Goal: Information Seeking & Learning: Learn about a topic

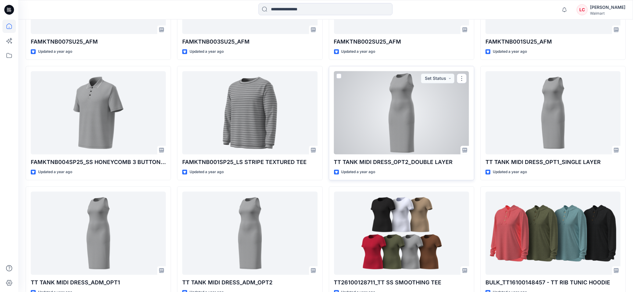
scroll to position [2456, 0]
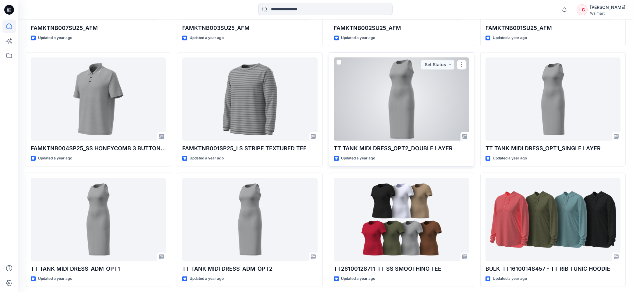
click at [396, 92] on div at bounding box center [401, 98] width 135 height 83
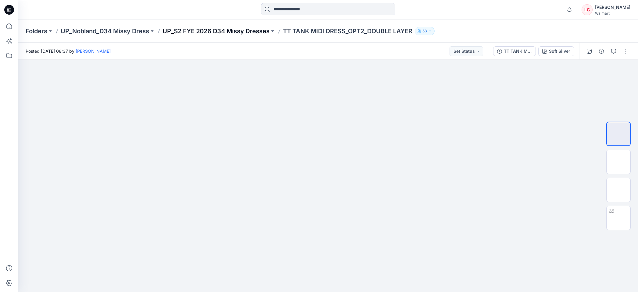
click at [255, 30] on p "UP_S2 FYE 2026 D34 Missy Dresses" at bounding box center [215, 31] width 107 height 9
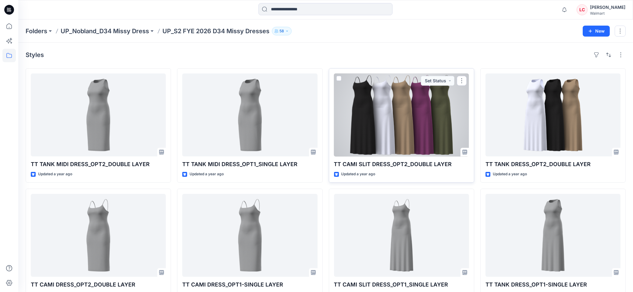
click at [403, 106] on div at bounding box center [401, 114] width 135 height 83
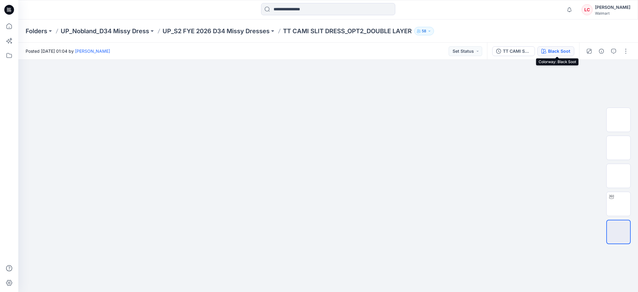
click at [545, 51] on icon "button" at bounding box center [543, 51] width 5 height 5
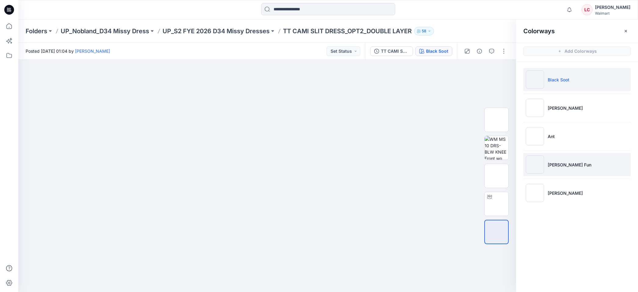
click at [571, 164] on li "[PERSON_NAME] Fun" at bounding box center [576, 164] width 107 height 23
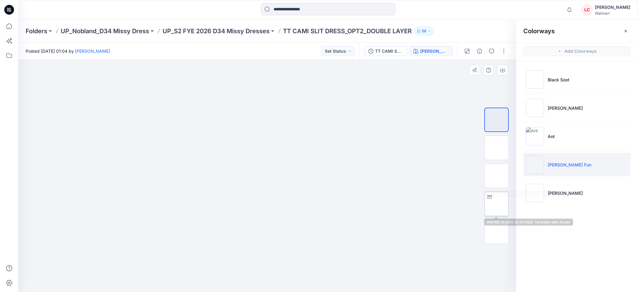
click at [496, 204] on img at bounding box center [496, 204] width 0 height 0
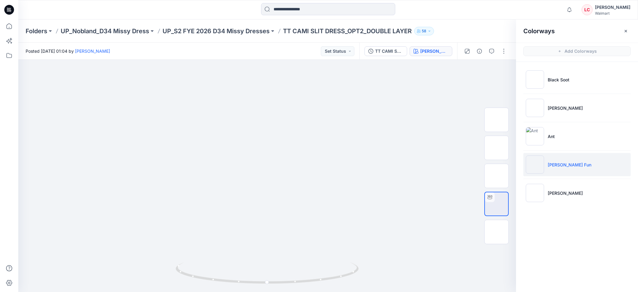
click at [12, 12] on icon at bounding box center [9, 10] width 10 height 10
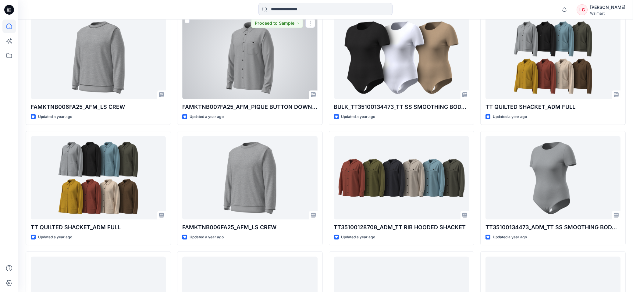
scroll to position [933, 0]
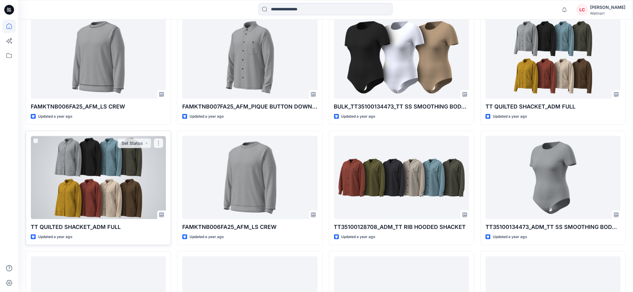
click at [139, 172] on div at bounding box center [98, 177] width 135 height 83
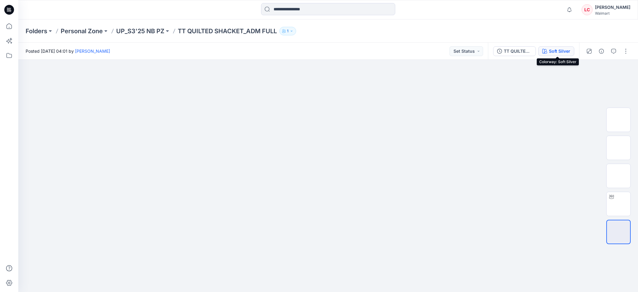
click at [564, 48] on div "Soft Silver" at bounding box center [559, 51] width 21 height 7
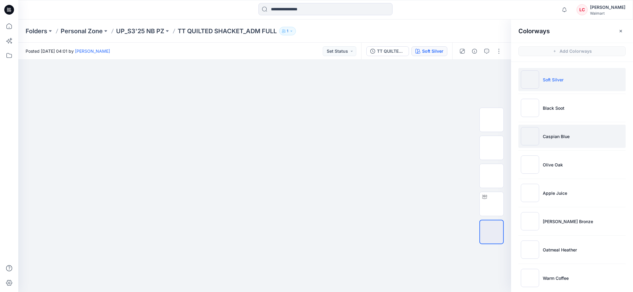
click at [564, 138] on p "Caspian Blue" at bounding box center [556, 136] width 27 height 6
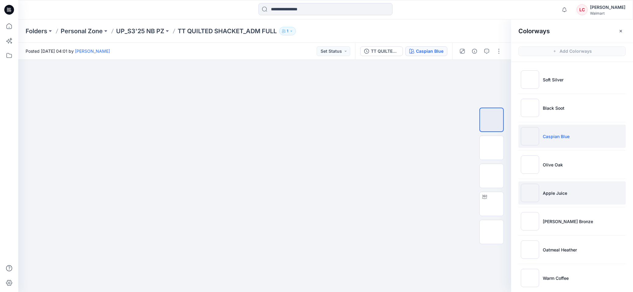
click at [558, 185] on li "Apple Juice" at bounding box center [571, 192] width 107 height 23
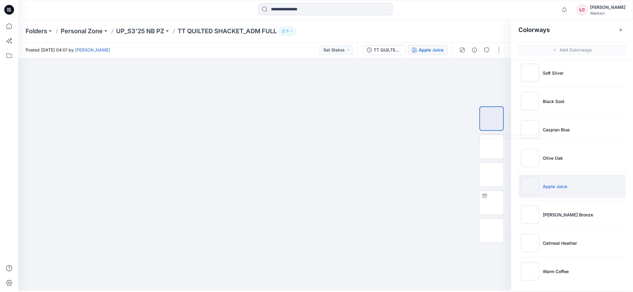
scroll to position [2, 0]
click at [566, 211] on p "[PERSON_NAME] Bronze" at bounding box center [568, 214] width 50 height 6
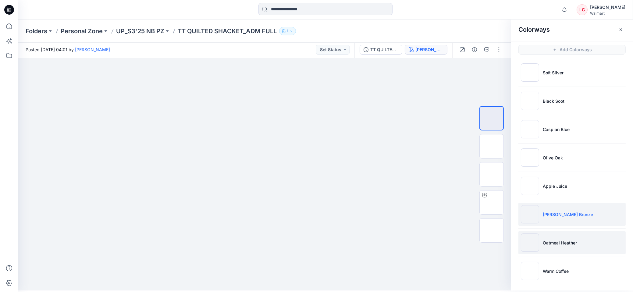
click at [561, 237] on li "Oatmeal Heather" at bounding box center [571, 242] width 107 height 23
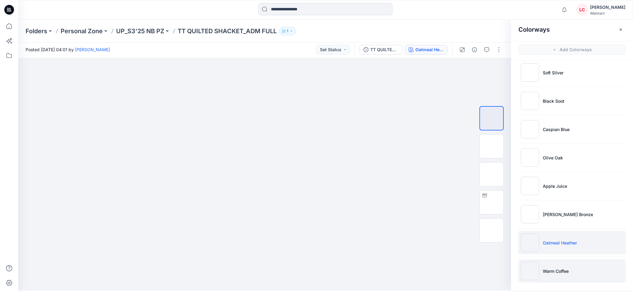
click at [556, 266] on li "Warm Coffee" at bounding box center [571, 270] width 107 height 23
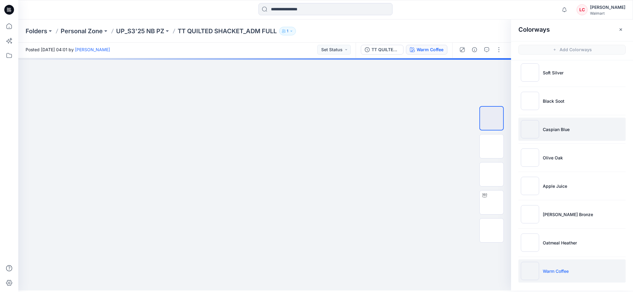
click at [562, 125] on li "Caspian Blue" at bounding box center [571, 129] width 107 height 23
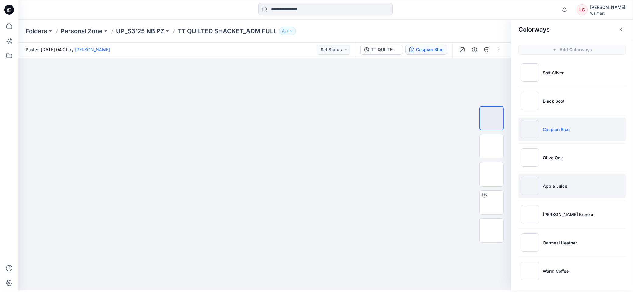
click at [562, 178] on li "Apple Juice" at bounding box center [571, 185] width 107 height 23
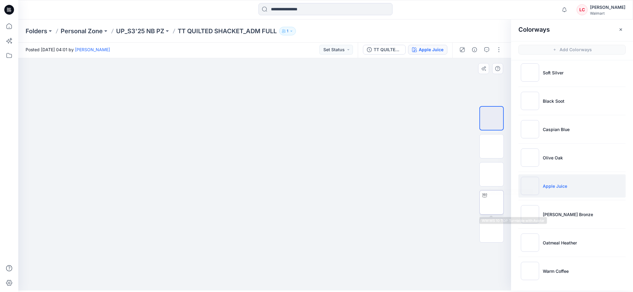
click at [492, 202] on img at bounding box center [492, 202] width 0 height 0
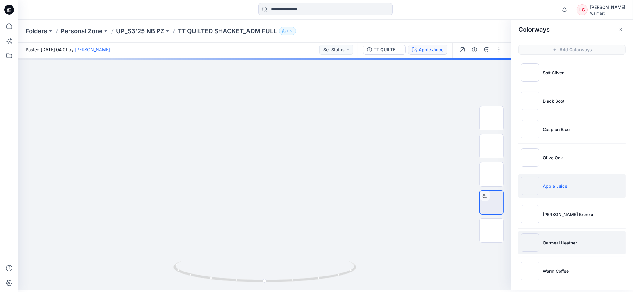
click at [561, 240] on p "Oatmeal Heather" at bounding box center [560, 243] width 34 height 6
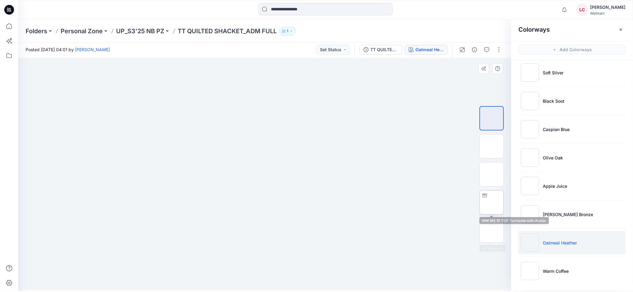
click at [492, 202] on img at bounding box center [492, 202] width 0 height 0
